Goal: Task Accomplishment & Management: Use online tool/utility

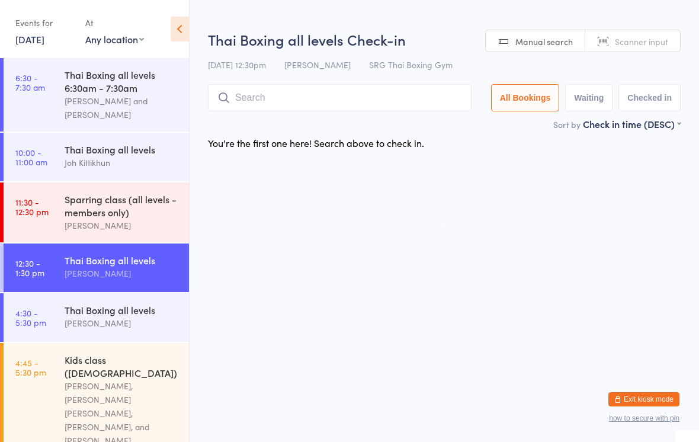
scroll to position [69, 0]
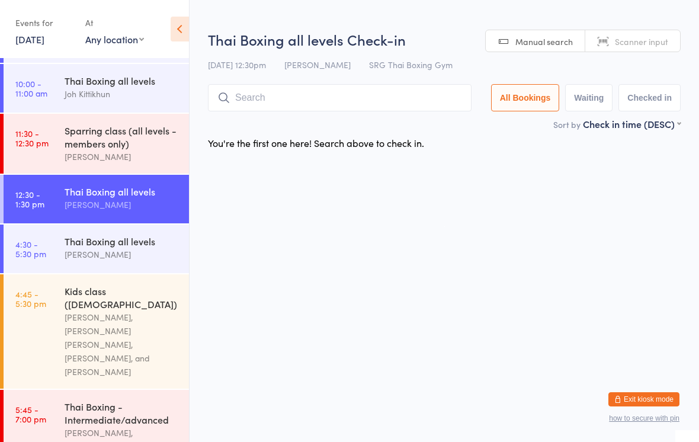
click at [276, 100] on input "search" at bounding box center [340, 97] width 264 height 27
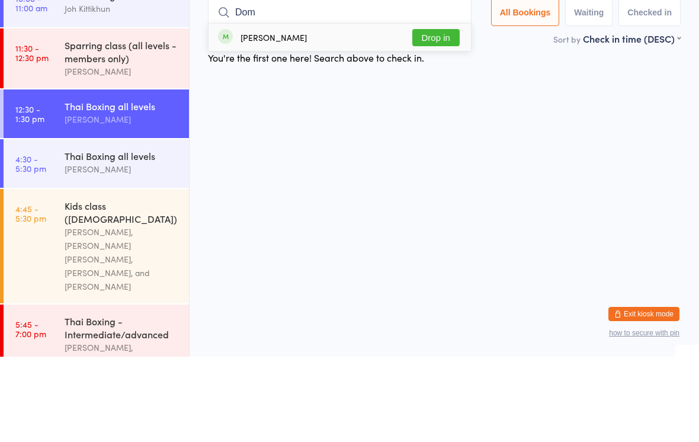
type input "Dom"
click at [430, 114] on button "Drop in" at bounding box center [436, 122] width 47 height 17
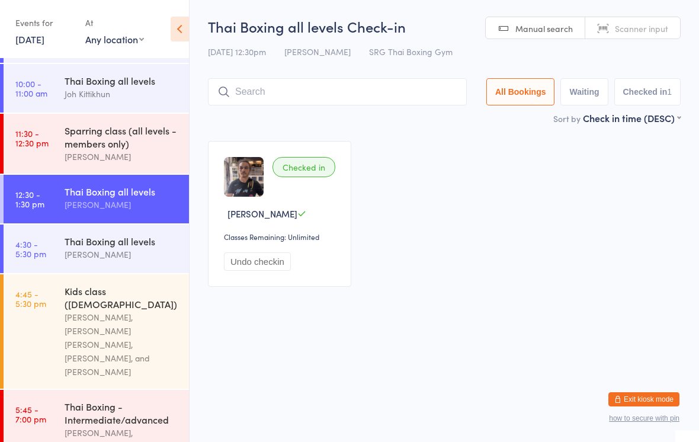
click at [37, 145] on time "11:30 - 12:30 pm" at bounding box center [31, 138] width 33 height 19
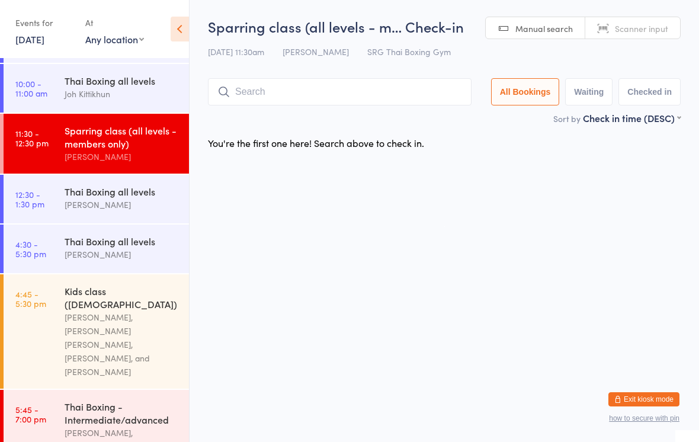
click at [418, 94] on input "search" at bounding box center [340, 91] width 264 height 27
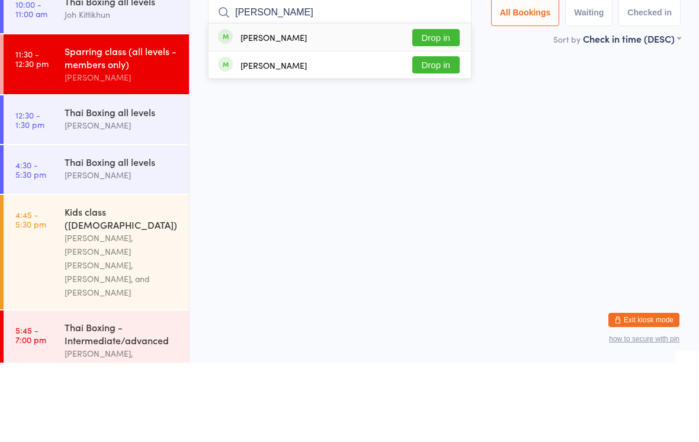
type input "[PERSON_NAME]"
click at [448, 108] on button "Drop in" at bounding box center [436, 116] width 47 height 17
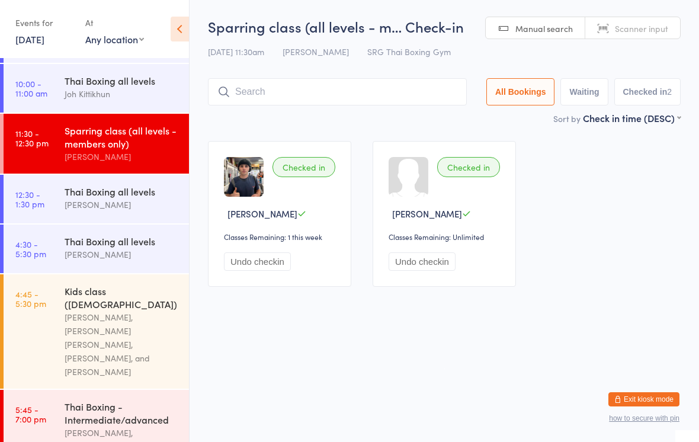
click at [326, 94] on input "search" at bounding box center [337, 91] width 259 height 27
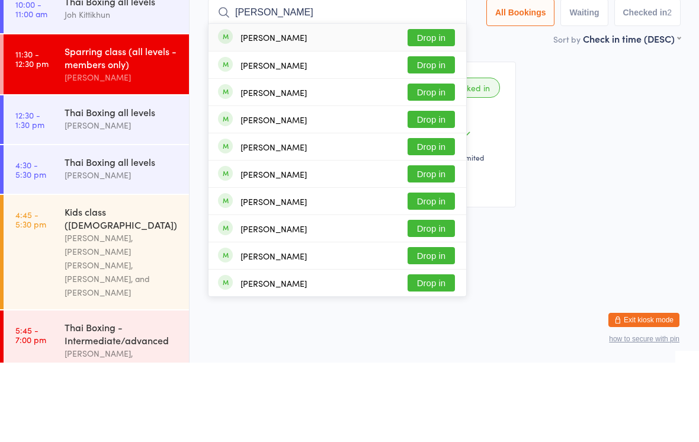
type input "[PERSON_NAME]"
click at [383, 103] on div "[PERSON_NAME] Drop in" at bounding box center [338, 116] width 258 height 27
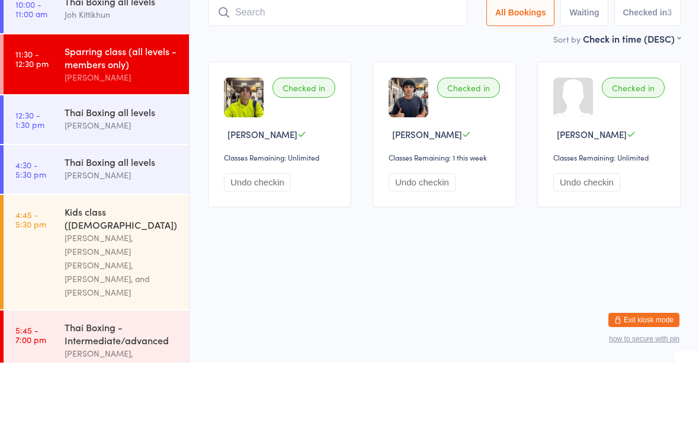
click at [271, 130] on div "Checked in [PERSON_NAME] Classes Remaining: Unlimited Undo checkin Checked in […" at bounding box center [444, 213] width 494 height 167
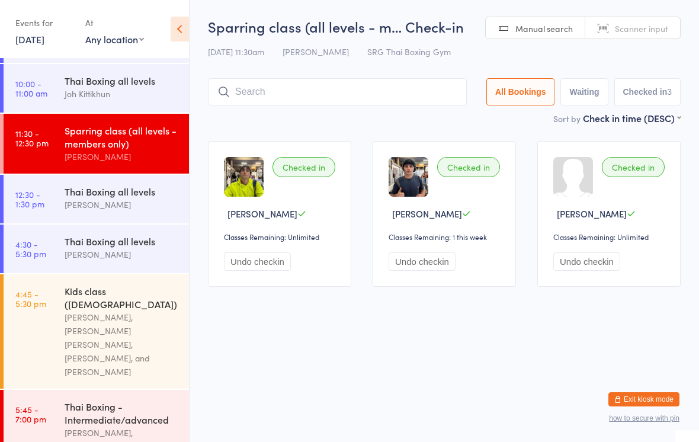
scroll to position [69, 0]
click at [91, 197] on div "Thai Boxing all levels" at bounding box center [122, 190] width 114 height 13
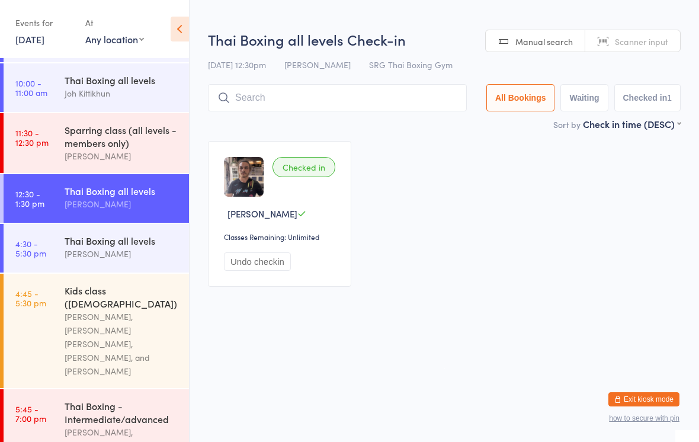
click at [375, 93] on input "search" at bounding box center [337, 97] width 259 height 27
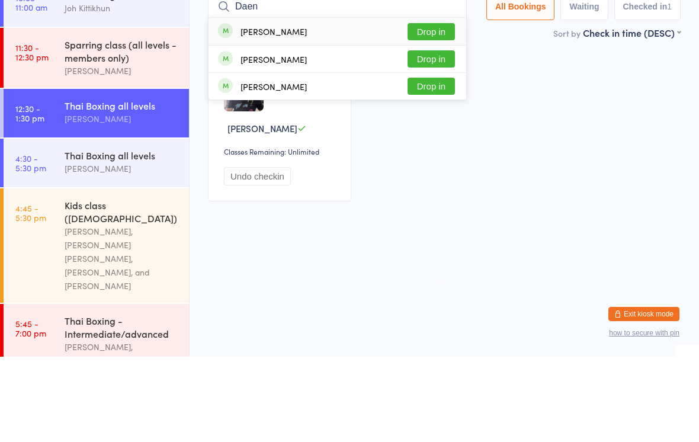
type input "Daen"
click at [426, 108] on button "Drop in" at bounding box center [431, 116] width 47 height 17
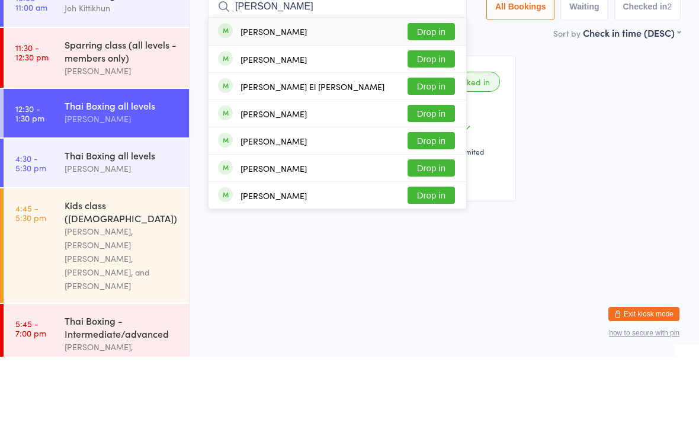
type input "[PERSON_NAME]"
click at [437, 108] on button "Drop in" at bounding box center [431, 116] width 47 height 17
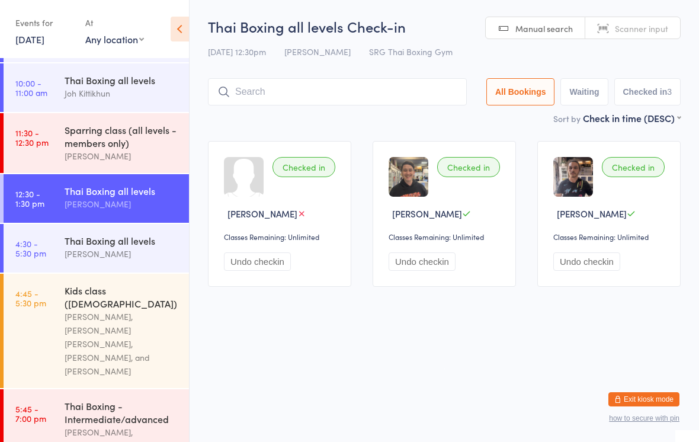
click at [83, 191] on div "Thai Boxing all levels" at bounding box center [122, 190] width 114 height 13
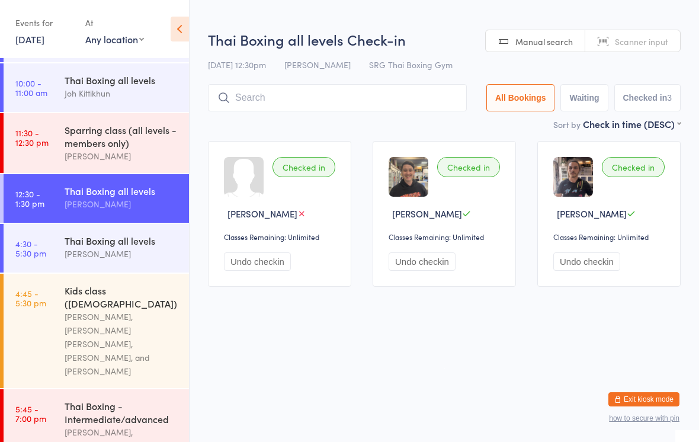
click at [261, 98] on input "search" at bounding box center [337, 97] width 259 height 27
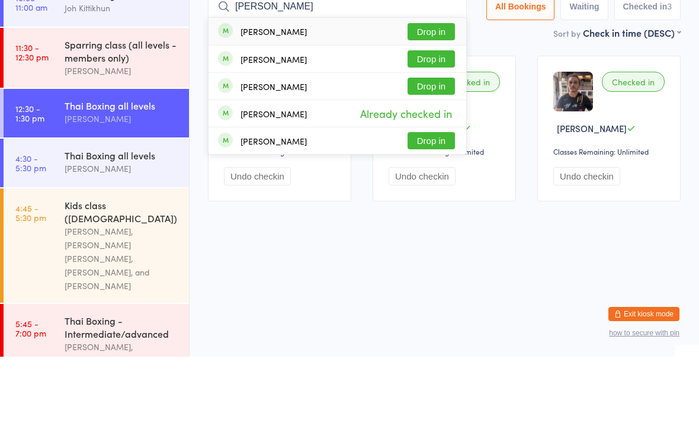
type input "J"
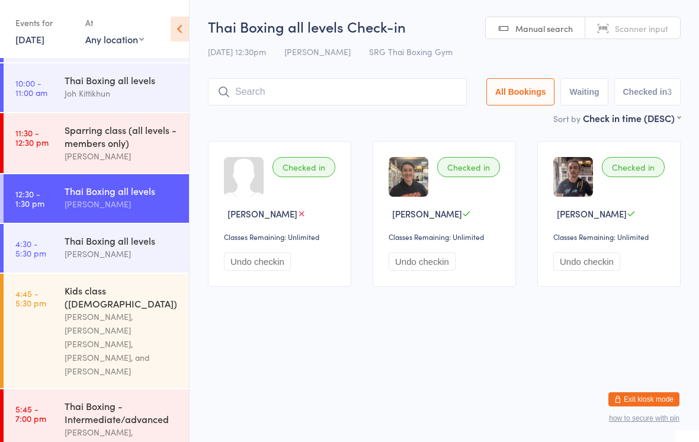
click at [565, 83] on button "Waiting" at bounding box center [584, 91] width 47 height 27
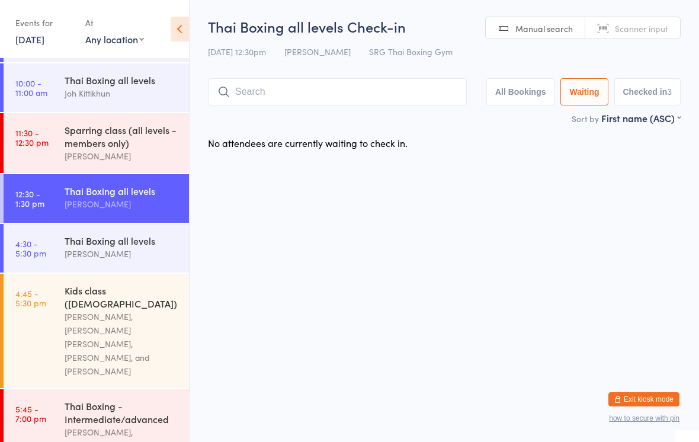
click at [522, 95] on button "All Bookings" at bounding box center [521, 91] width 69 height 27
select select "5"
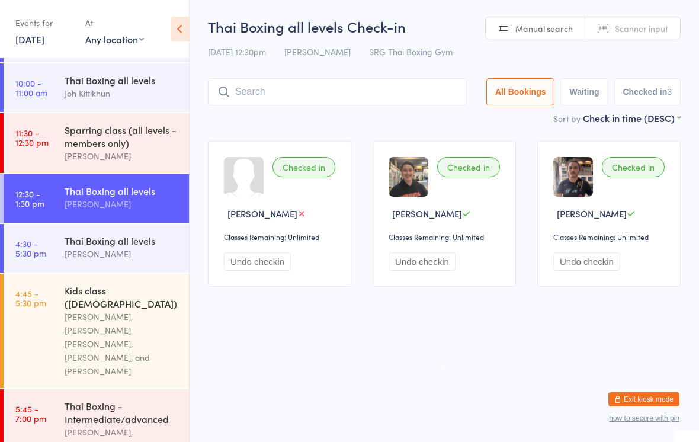
click at [279, 94] on input "search" at bounding box center [337, 91] width 259 height 27
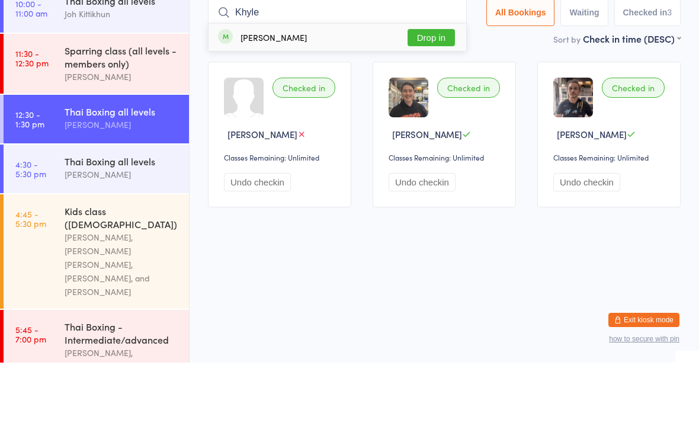
type input "Khyle"
click at [424, 108] on button "Drop in" at bounding box center [431, 116] width 47 height 17
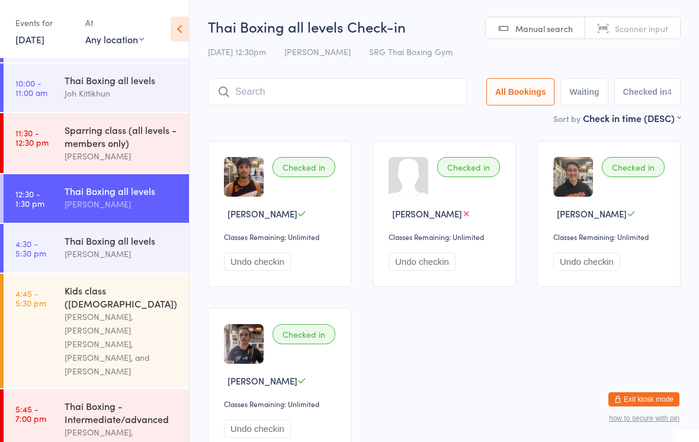
click at [287, 84] on input "search" at bounding box center [337, 91] width 259 height 27
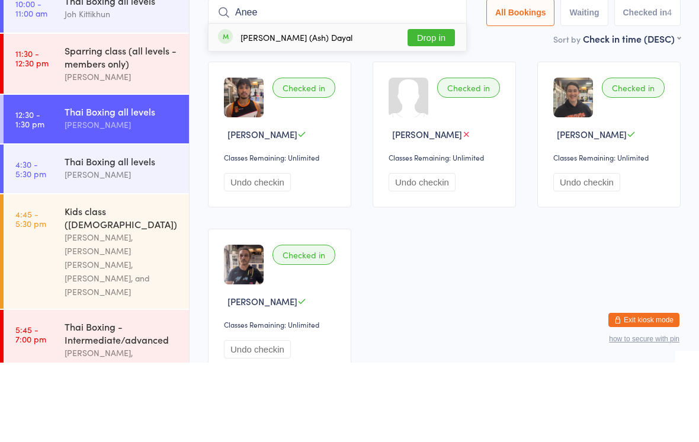
type input "Anee"
click at [430, 108] on button "Drop in" at bounding box center [431, 116] width 47 height 17
